Goal: Check status: Check status

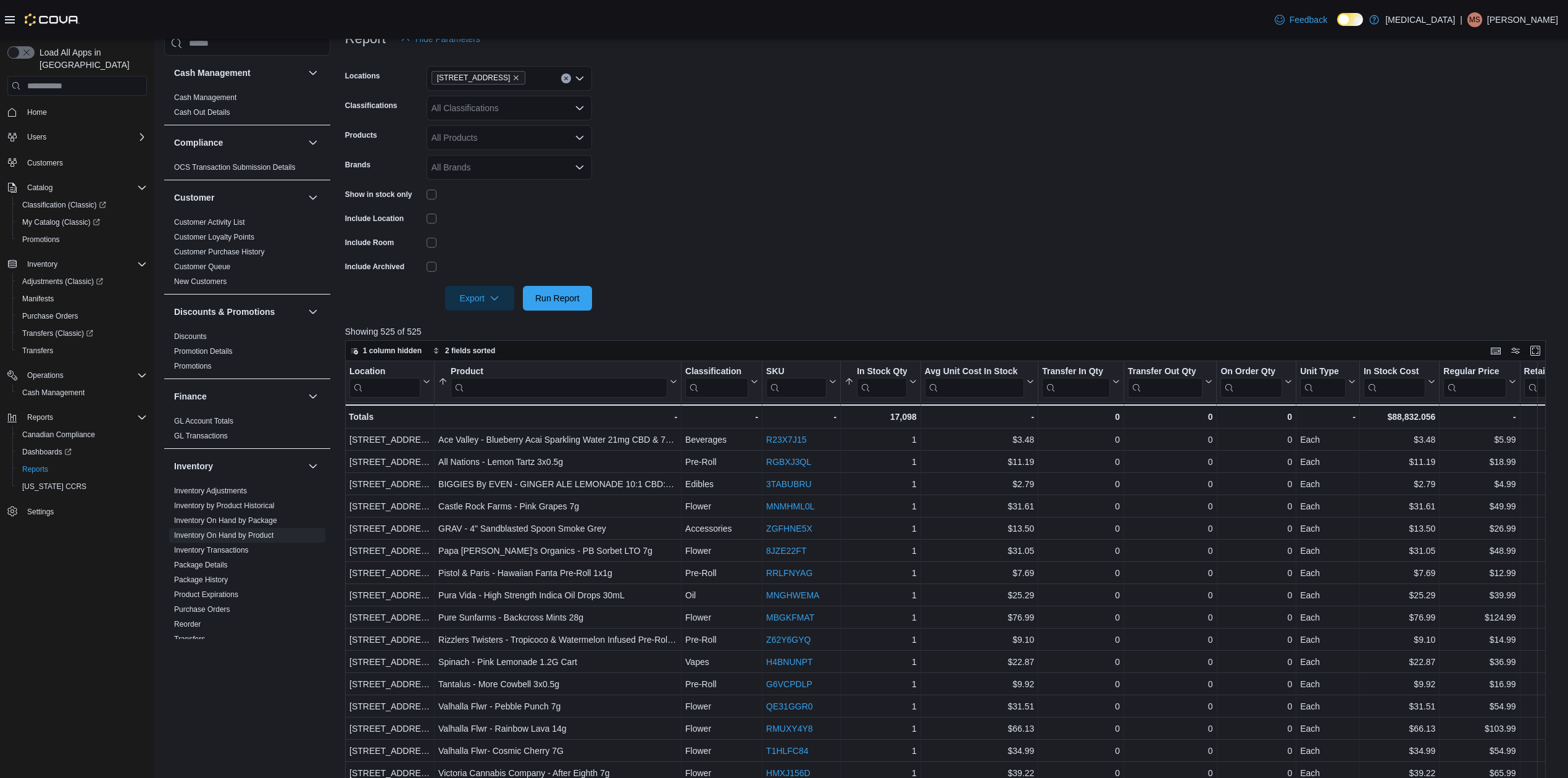
scroll to position [368, 0]
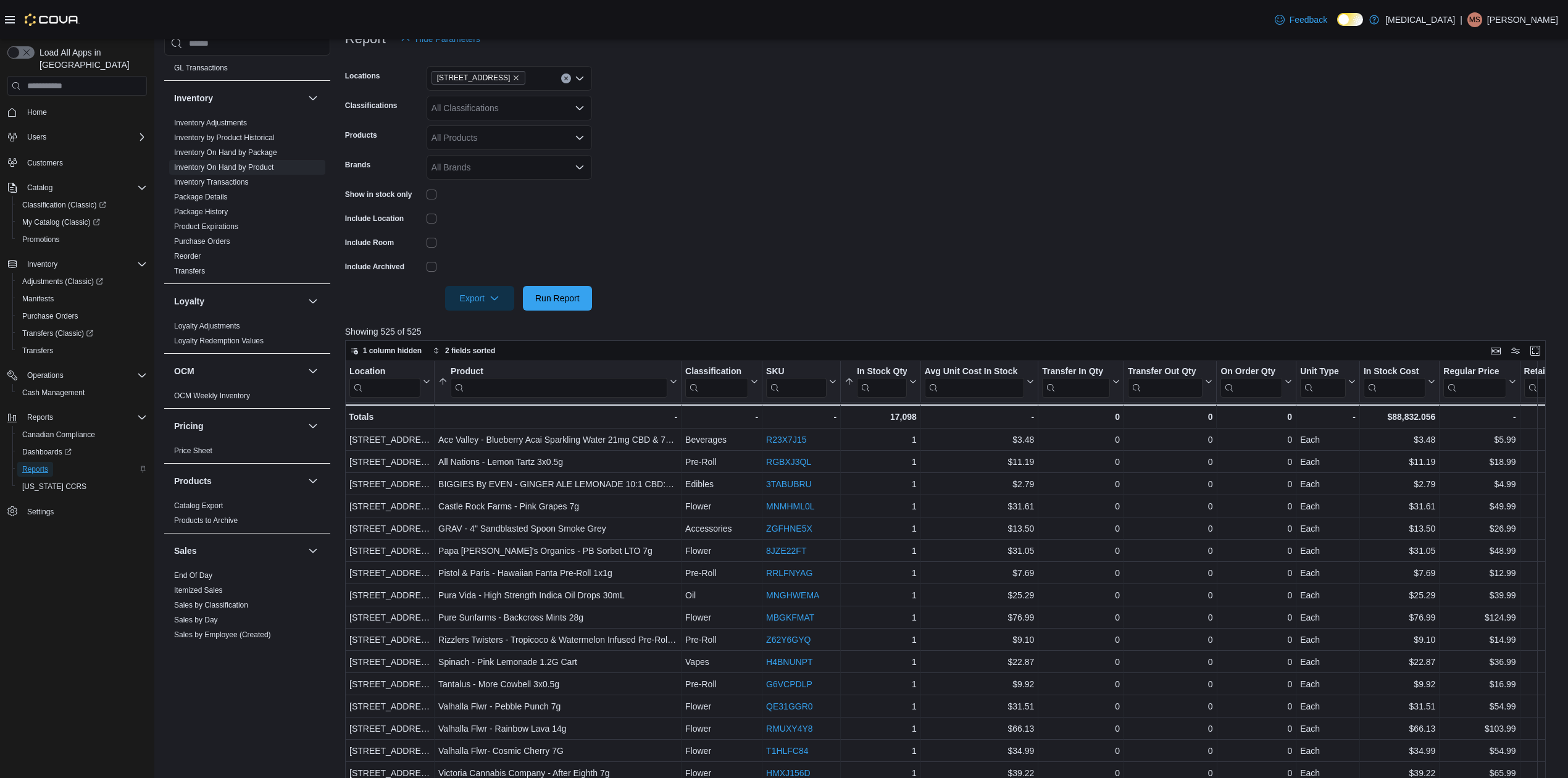
click at [43, 464] on span "Reports" at bounding box center [35, 469] width 26 height 10
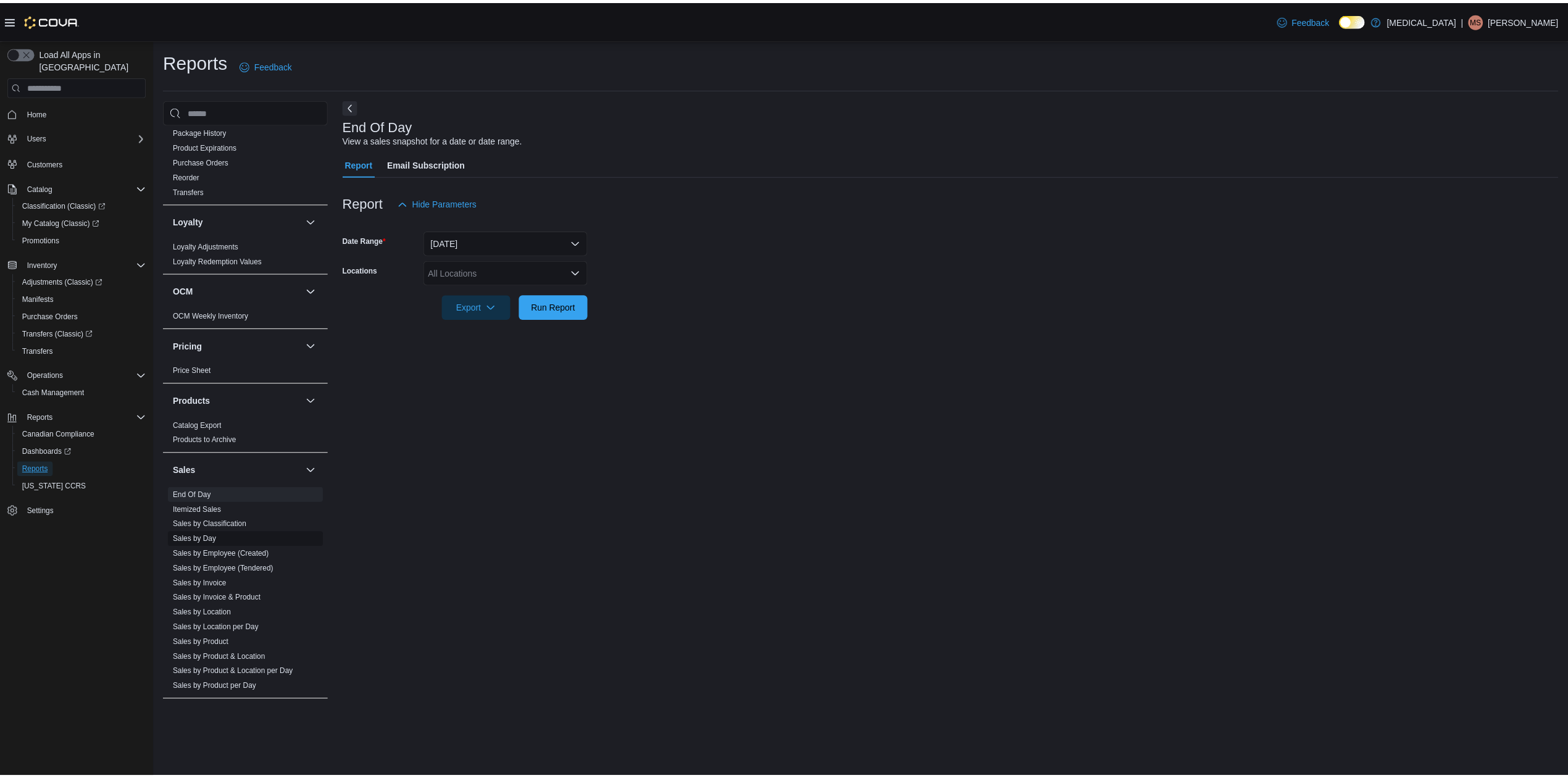
scroll to position [594, 0]
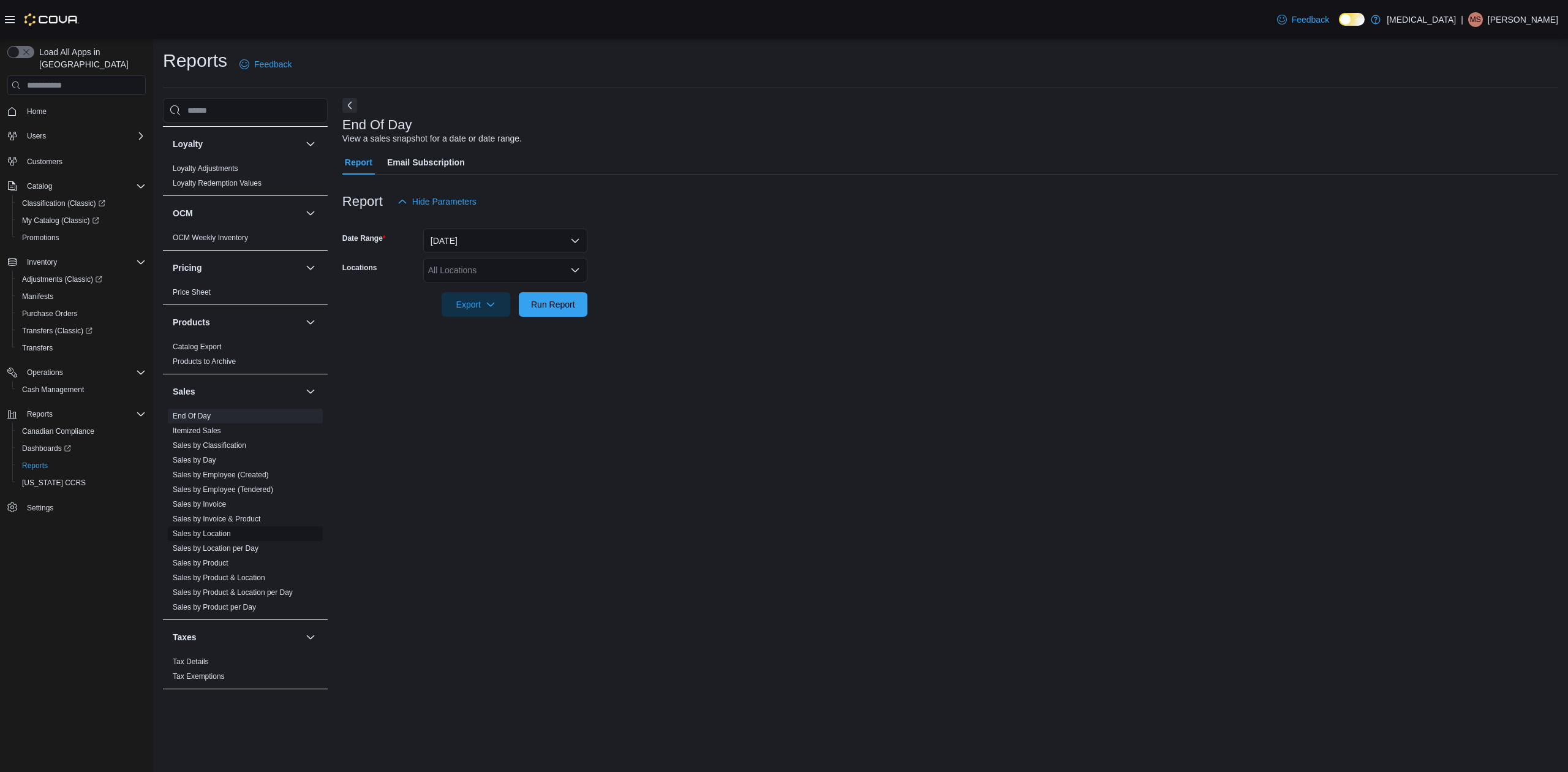
click at [197, 532] on link "Sales by Location" at bounding box center [201, 533] width 58 height 9
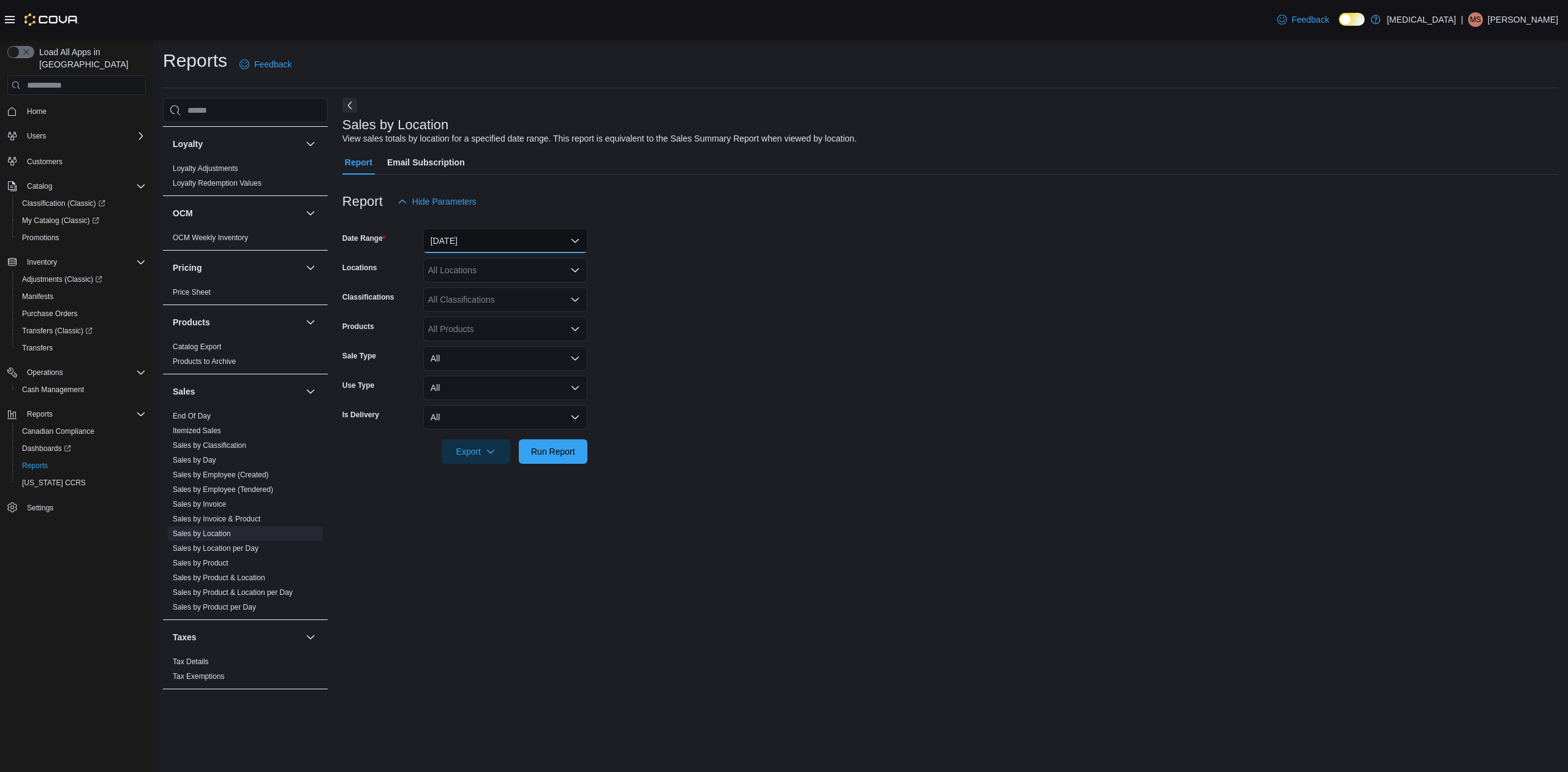
click at [437, 241] on button "[DATE]" at bounding box center [505, 240] width 164 height 24
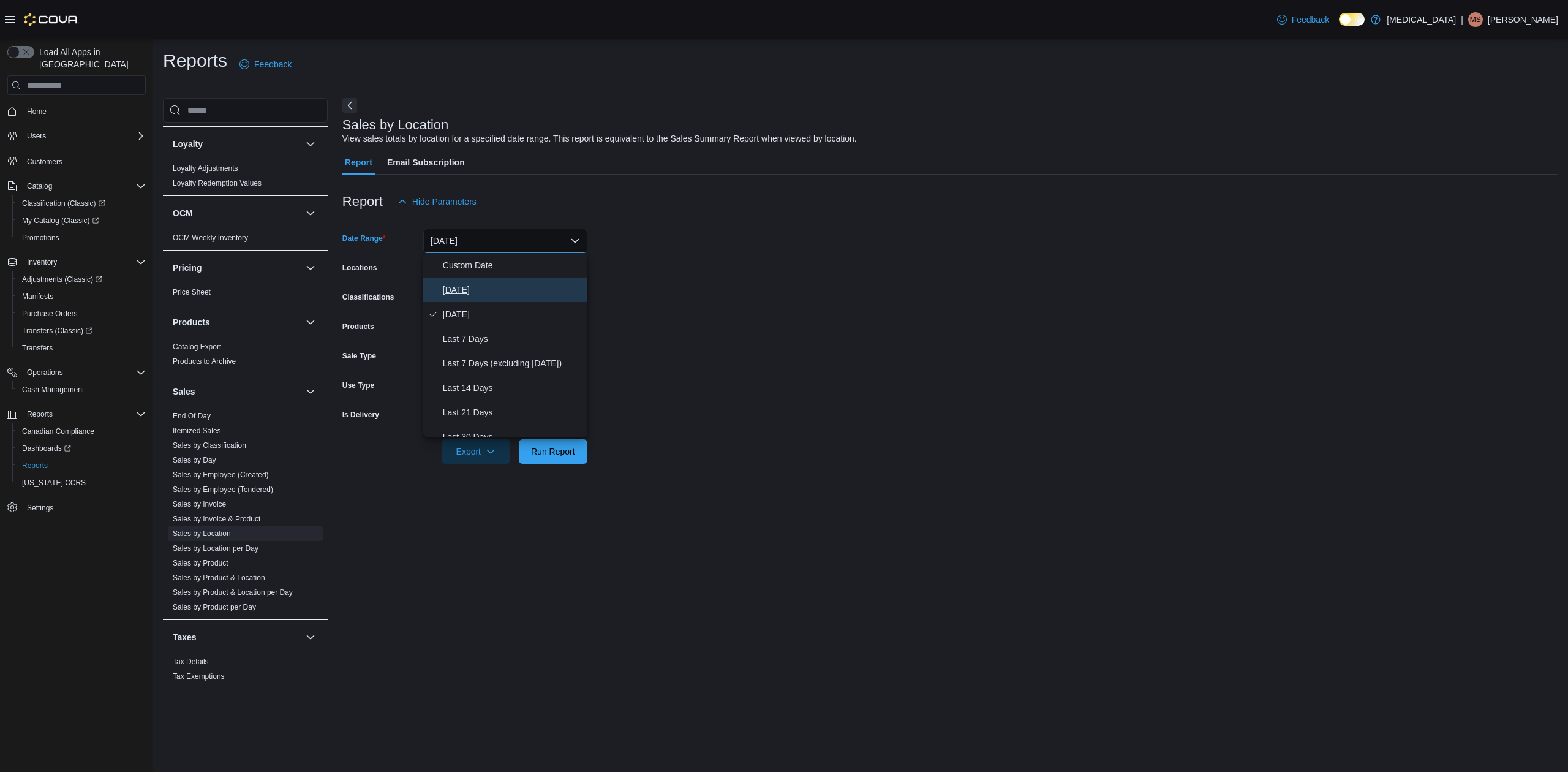
click at [437, 287] on icon "Select listbox" at bounding box center [433, 289] width 10 height 10
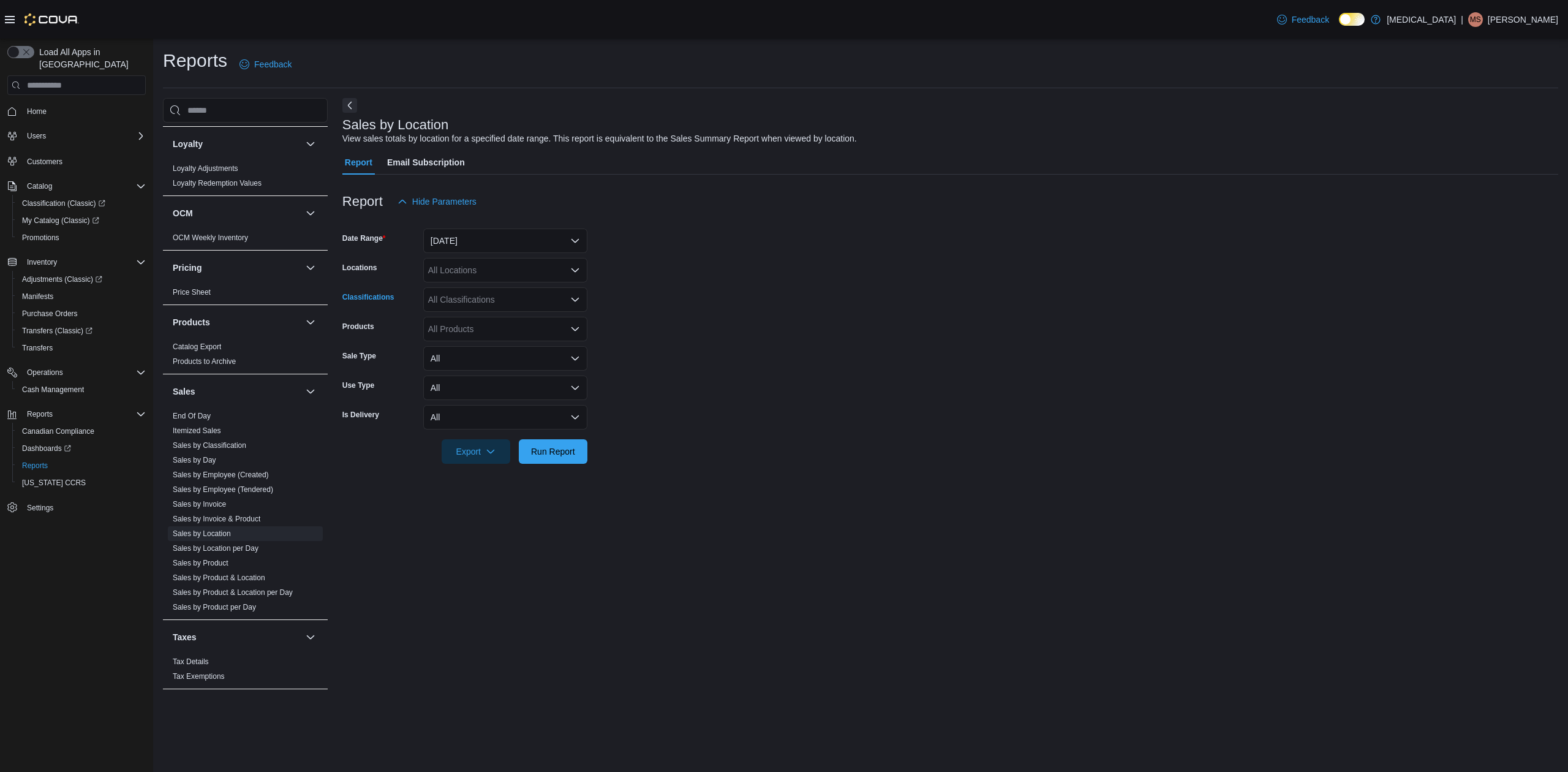
click at [564, 287] on div "All Classifications" at bounding box center [505, 299] width 164 height 24
click at [752, 444] on form "Date Range [DATE] Locations All Locations Classifications All Classifications P…" at bounding box center [951, 338] width 1216 height 250
click at [578, 452] on span "Run Report" at bounding box center [553, 451] width 54 height 24
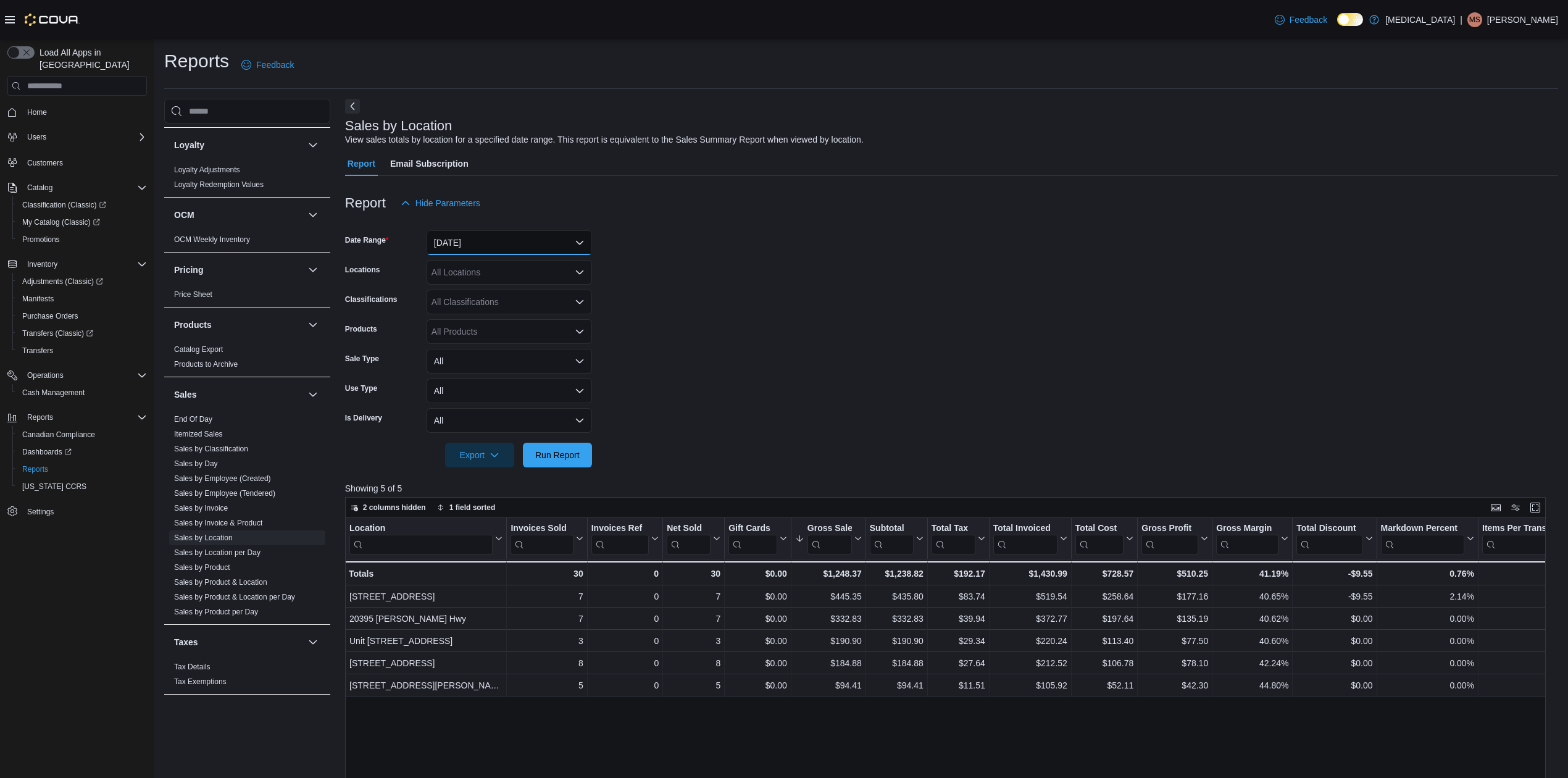
click at [510, 239] on button "[DATE]" at bounding box center [509, 242] width 165 height 24
drag, startPoint x: 732, startPoint y: 253, endPoint x: 686, endPoint y: 311, distance: 74.0
click at [732, 254] on form "Date Range [DATE] Locations All Locations Classifications All Classifications P…" at bounding box center [952, 341] width 1213 height 252
click at [592, 455] on button "Run Report" at bounding box center [557, 455] width 69 height 24
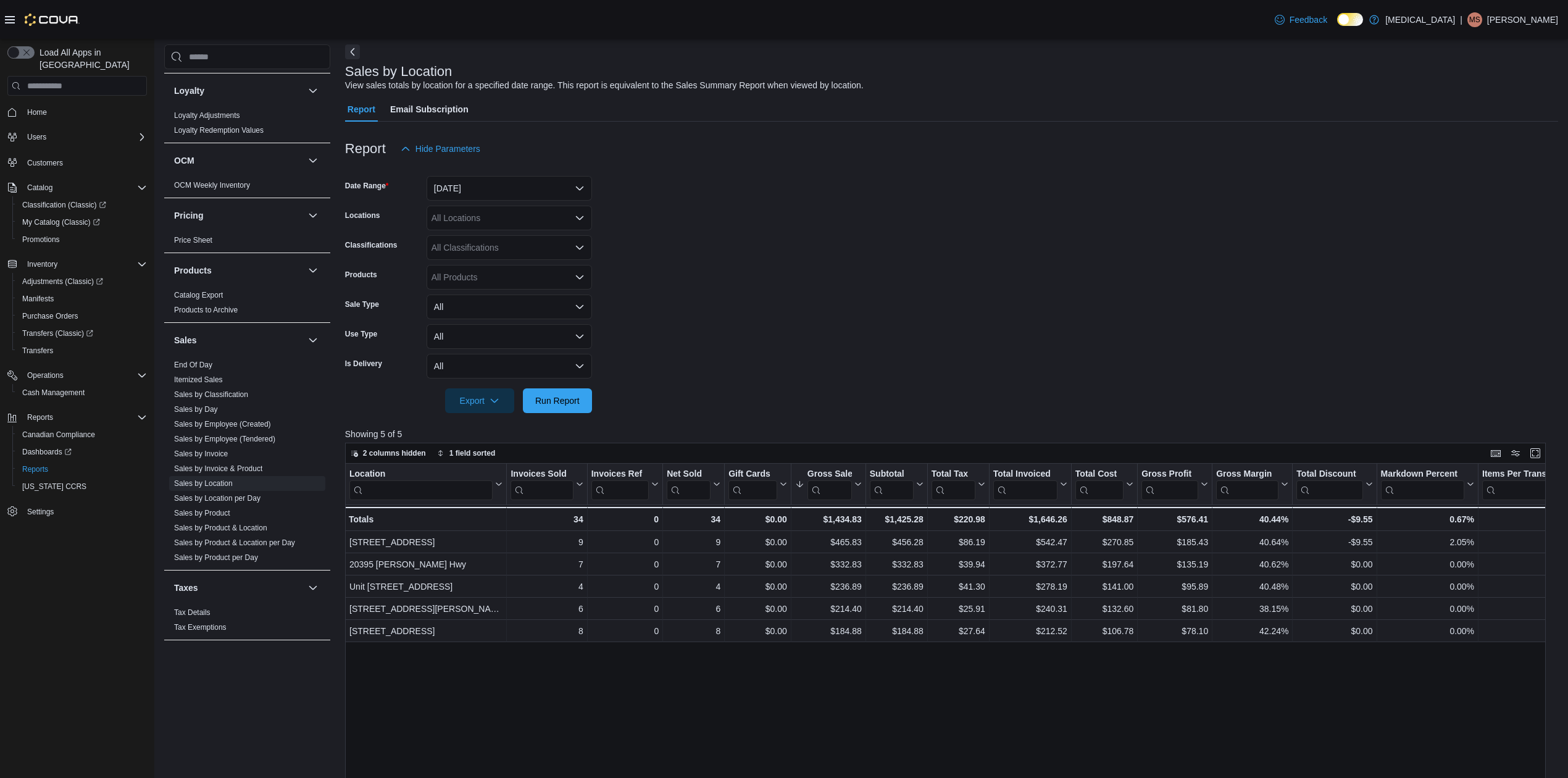
scroll to position [82, 0]
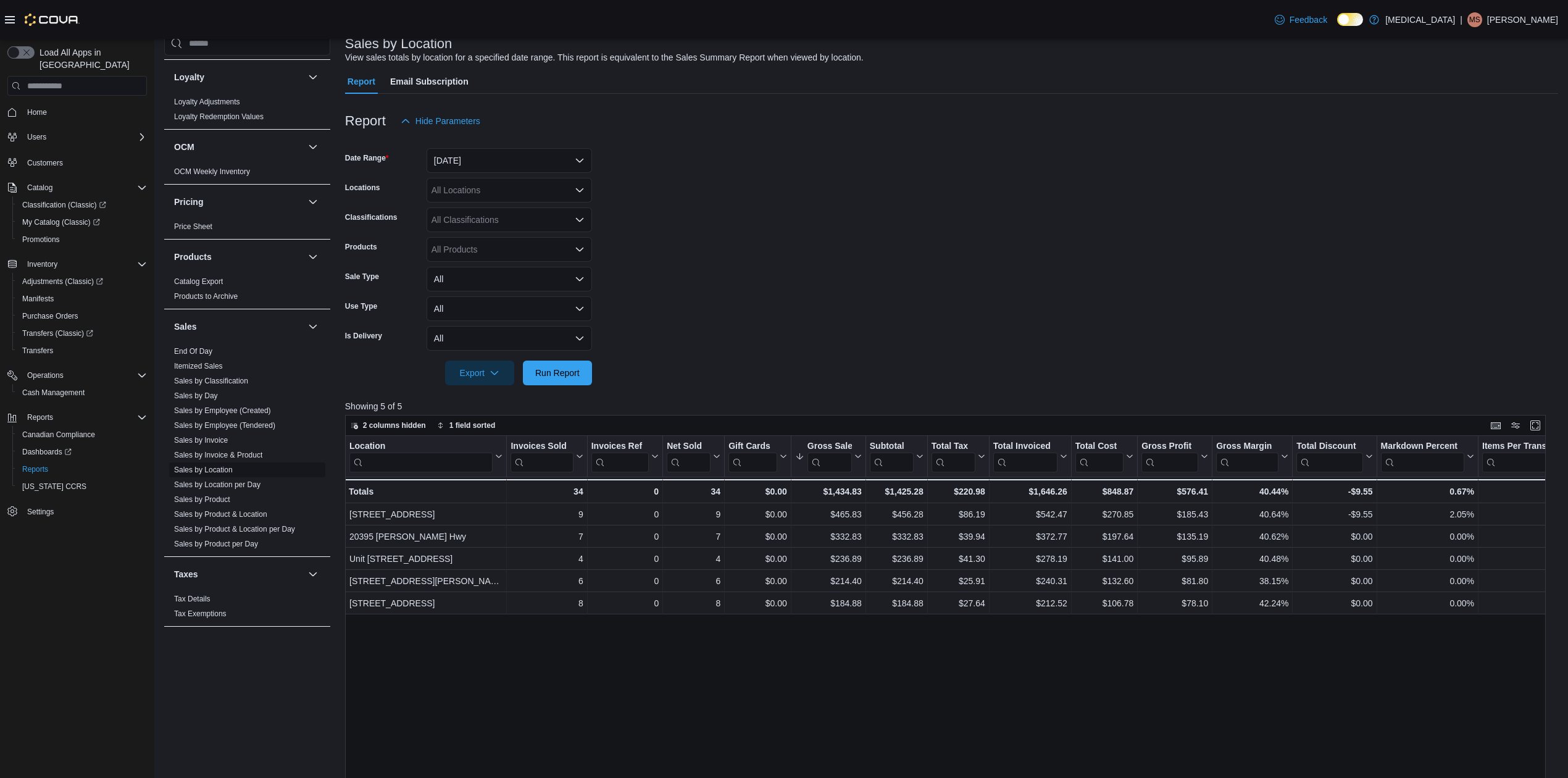
click at [212, 469] on link "Sales by Location" at bounding box center [203, 469] width 59 height 9
click at [566, 386] on div at bounding box center [952, 392] width 1213 height 15
click at [566, 366] on span "Run Report" at bounding box center [558, 372] width 54 height 24
